Goal: Check status: Check status

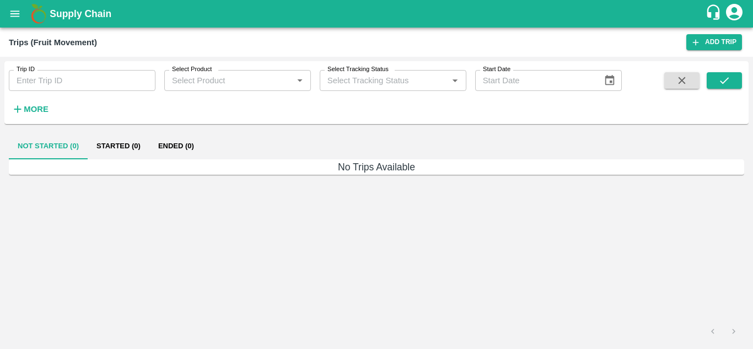
type input "81043"
type input "Ongoing"
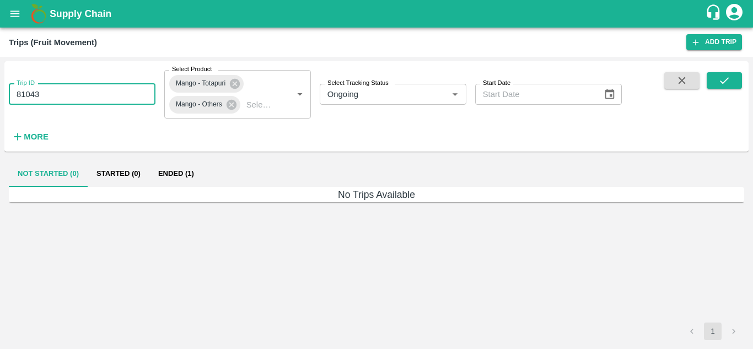
click at [92, 95] on input "81043" at bounding box center [82, 94] width 147 height 21
type input "8"
paste input "text"
type input "87902"
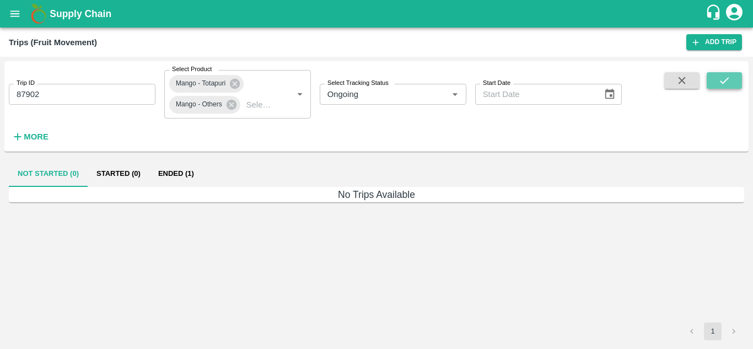
click at [722, 80] on icon "submit" at bounding box center [725, 80] width 12 height 12
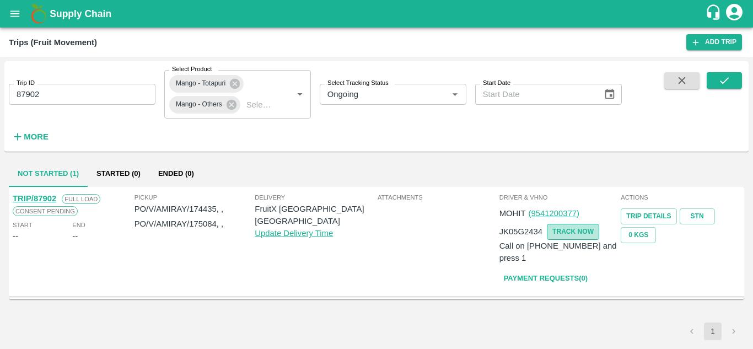
click at [576, 233] on button "TRACK NOW" at bounding box center [573, 232] width 52 height 16
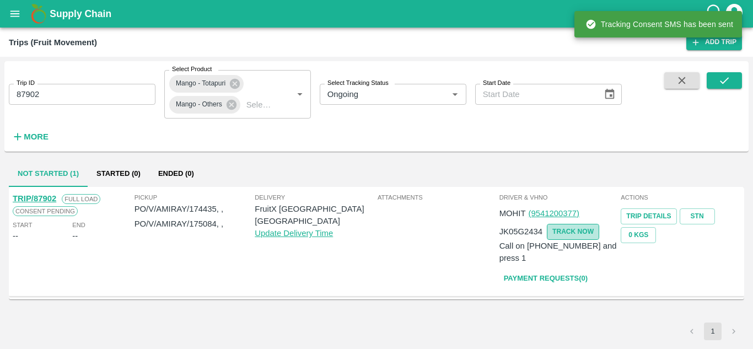
click at [570, 230] on button "TRACK NOW" at bounding box center [573, 232] width 52 height 16
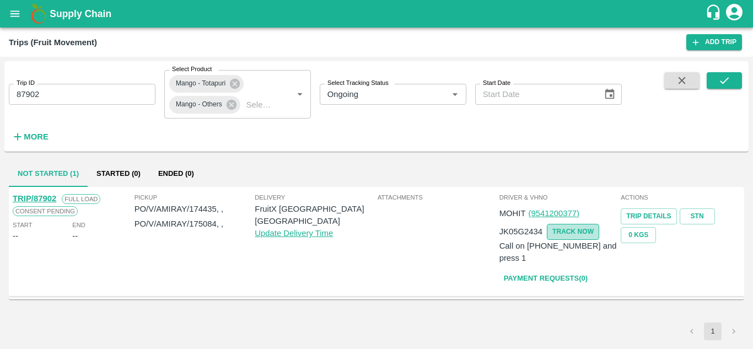
click at [576, 230] on button "TRACK NOW" at bounding box center [573, 232] width 52 height 16
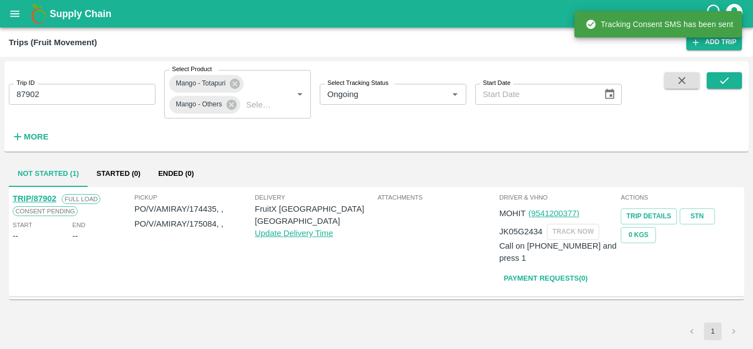
click at [563, 210] on link "(9541200377)" at bounding box center [553, 213] width 51 height 9
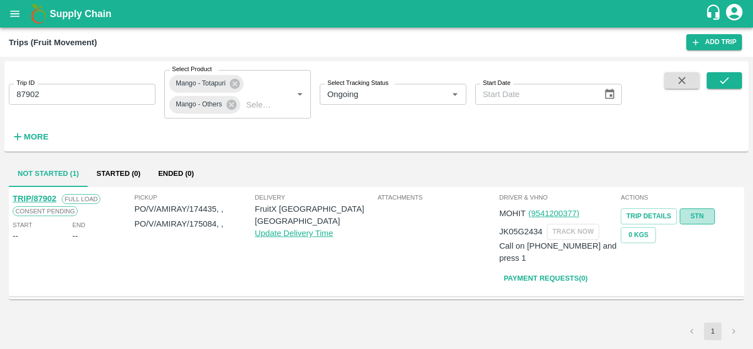
click at [704, 212] on link "STN" at bounding box center [697, 216] width 35 height 16
